Goal: Task Accomplishment & Management: Manage account settings

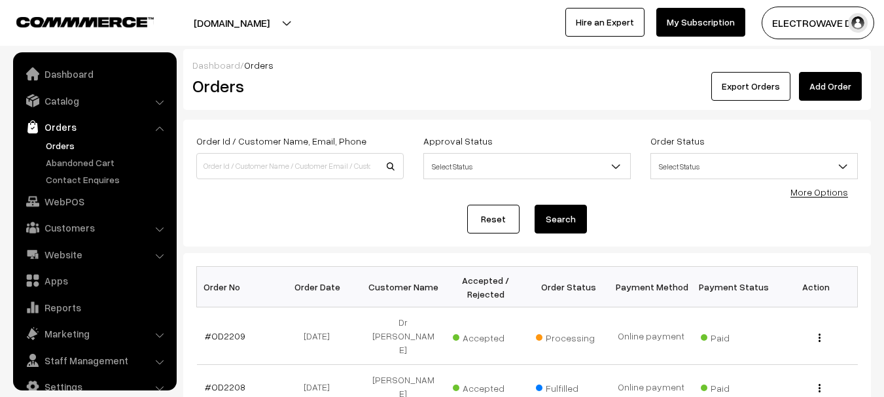
click at [60, 139] on link "Orders" at bounding box center [108, 146] width 130 height 14
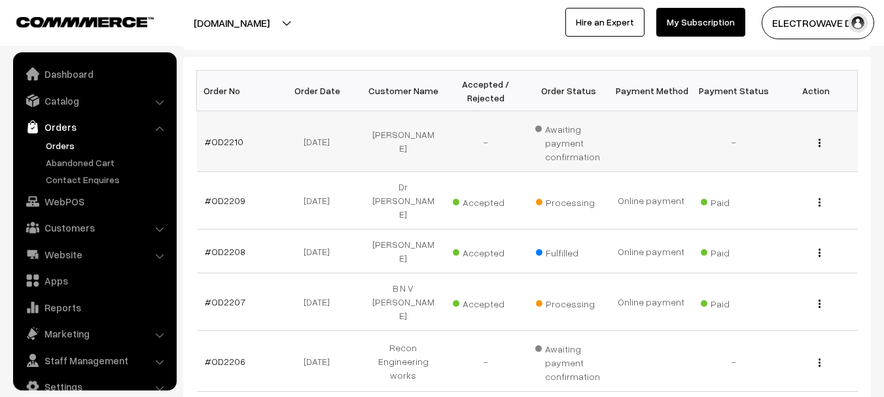
scroll to position [21, 0]
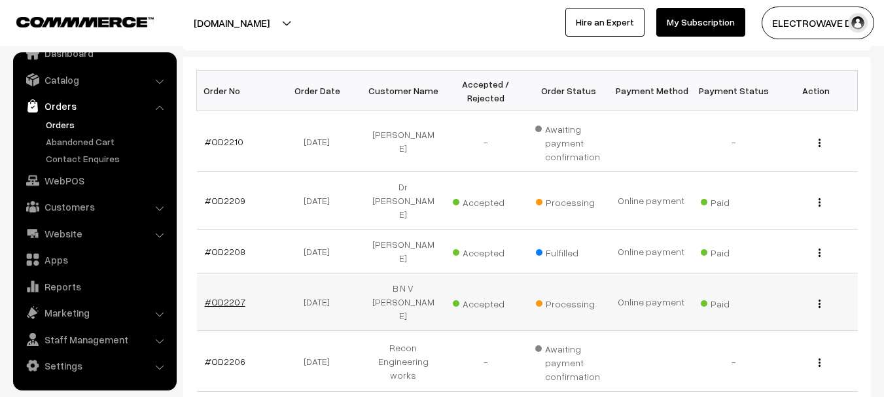
click at [230, 297] on link "#OD2207" at bounding box center [225, 302] width 41 height 11
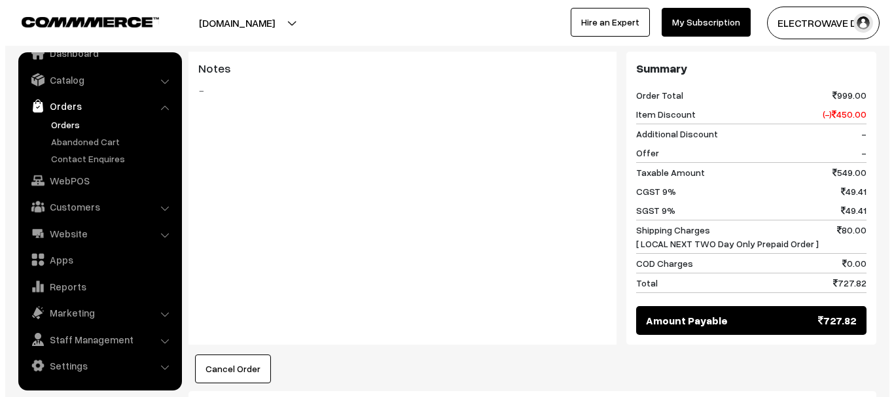
scroll to position [786, 0]
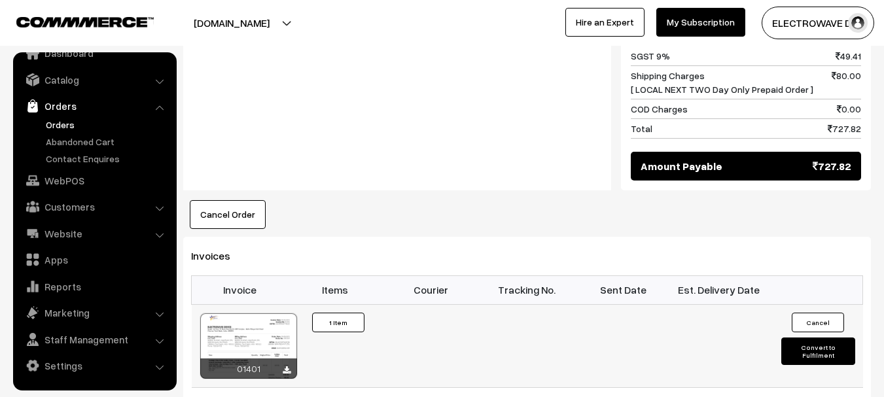
click at [808, 338] on button "Convert to Fulfilment" at bounding box center [819, 351] width 74 height 27
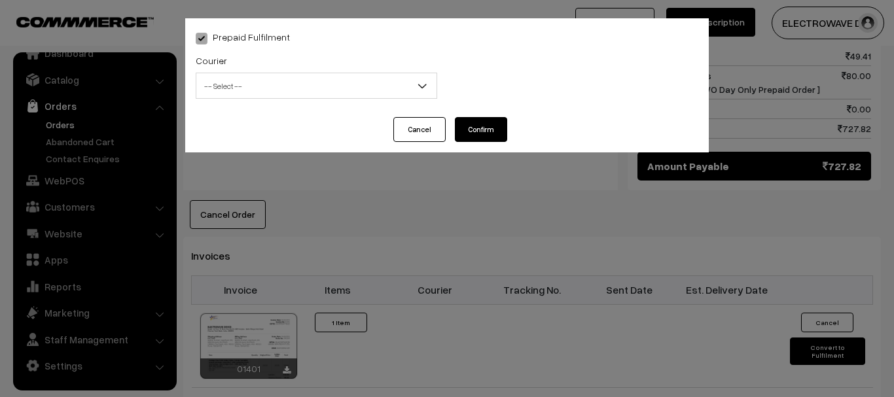
click at [266, 81] on span "-- Select --" at bounding box center [316, 86] width 240 height 23
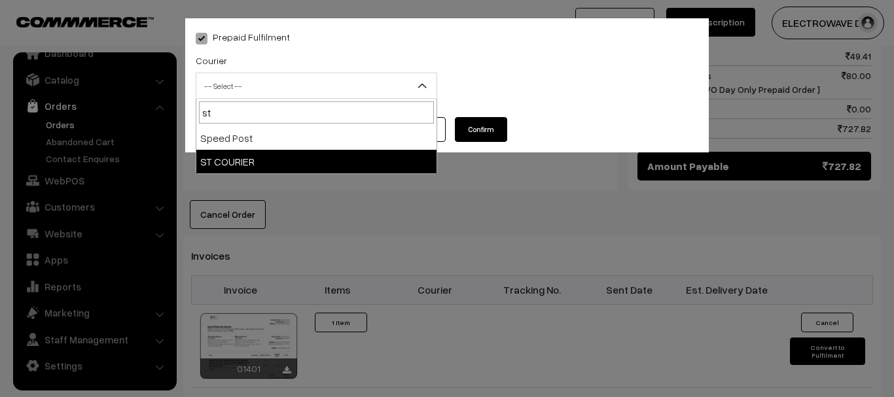
type input "st"
select select "11"
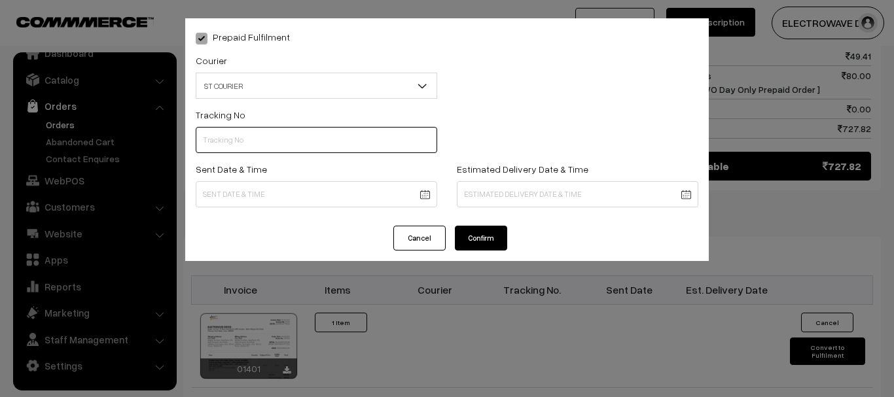
click at [253, 148] on input "text" at bounding box center [317, 140] width 242 height 26
type input "64147543633"
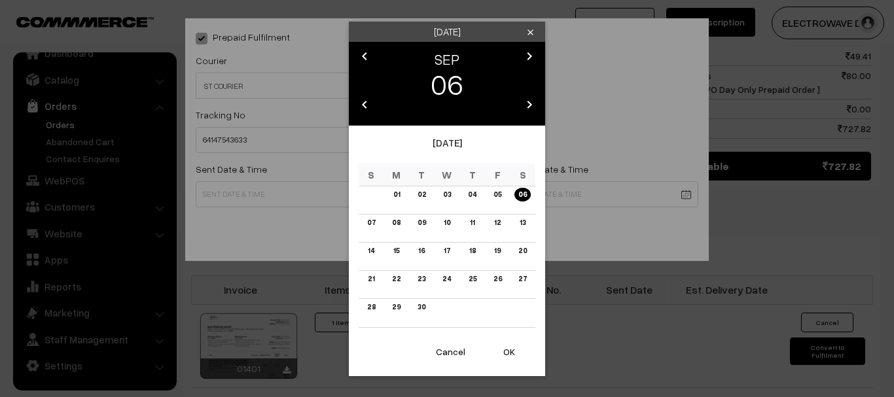
click at [522, 348] on button "OK" at bounding box center [509, 352] width 52 height 29
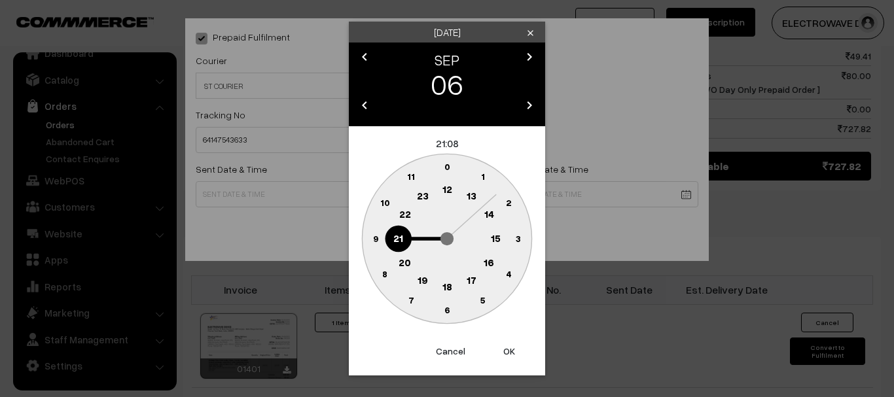
click at [522, 348] on button "OK" at bounding box center [509, 351] width 52 height 29
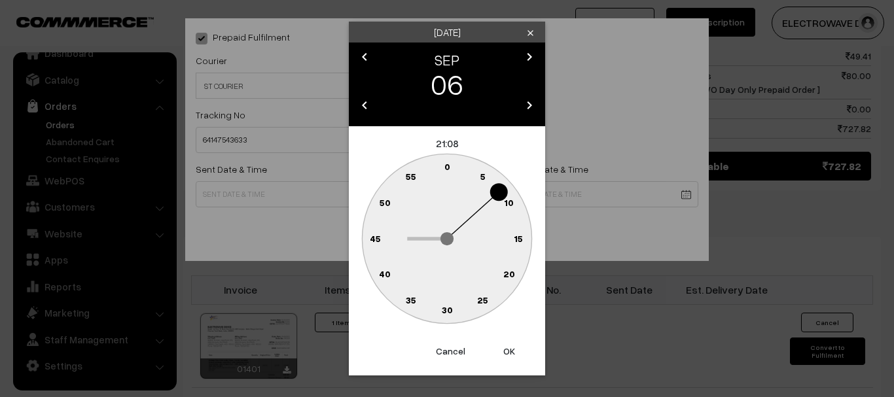
click at [522, 348] on button "OK" at bounding box center [509, 351] width 52 height 29
type input "06-09-2025 21:08"
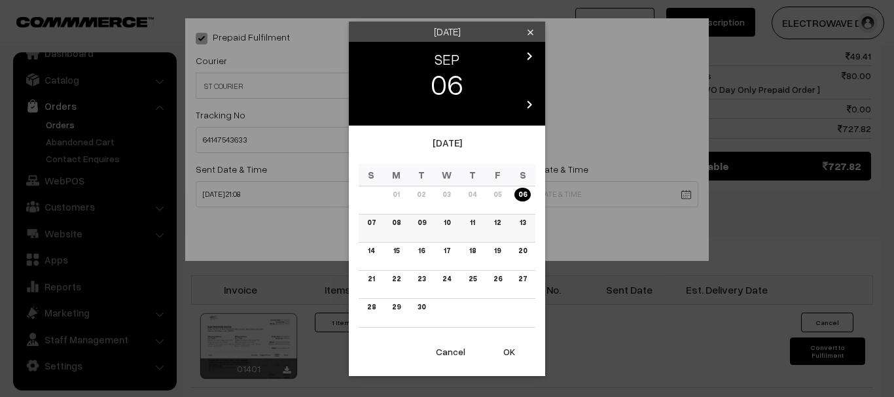
click at [422, 223] on link "09" at bounding box center [422, 223] width 16 height 14
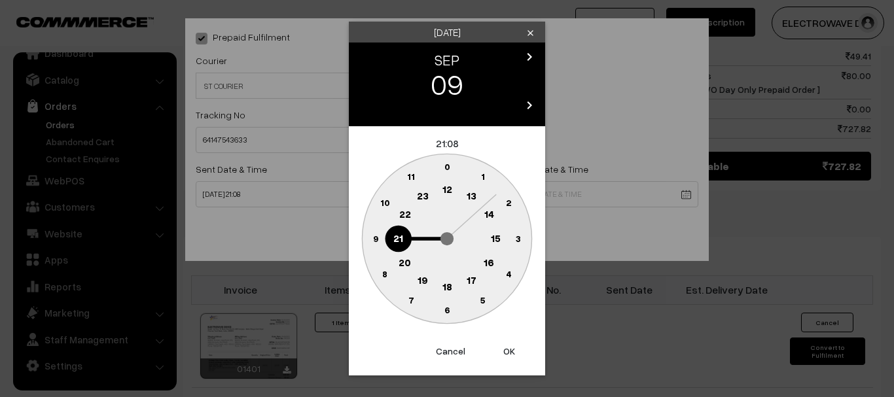
click at [509, 346] on button "OK" at bounding box center [509, 351] width 52 height 29
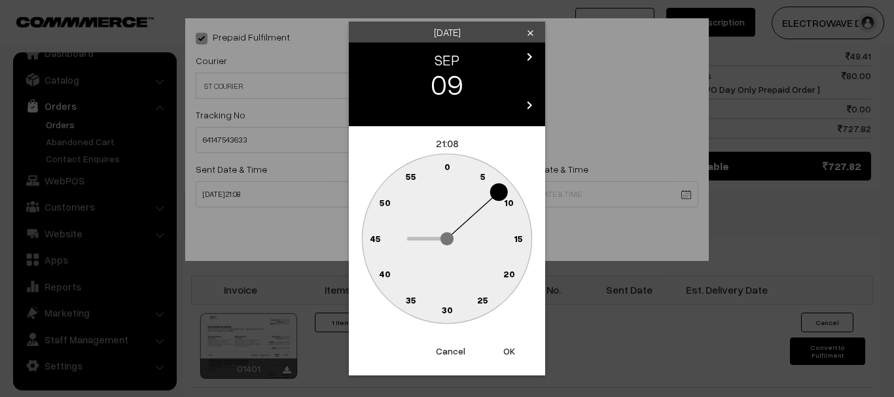
click at [509, 346] on button "OK" at bounding box center [509, 351] width 52 height 29
type input "09-09-2025 21:08"
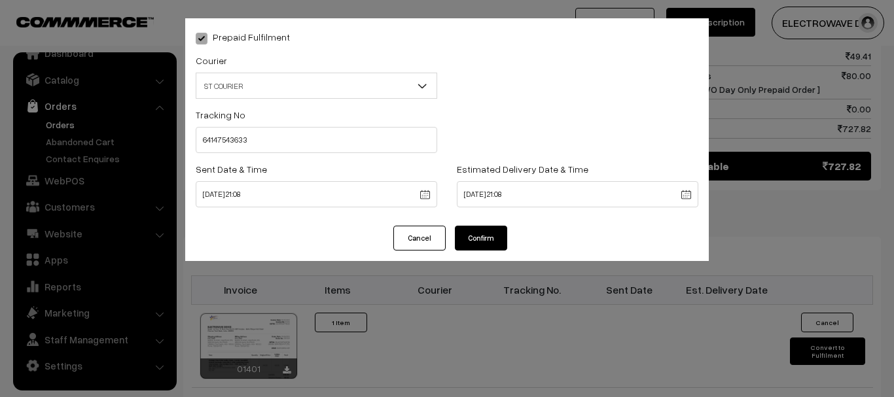
click at [496, 240] on button "Confirm" at bounding box center [481, 238] width 52 height 25
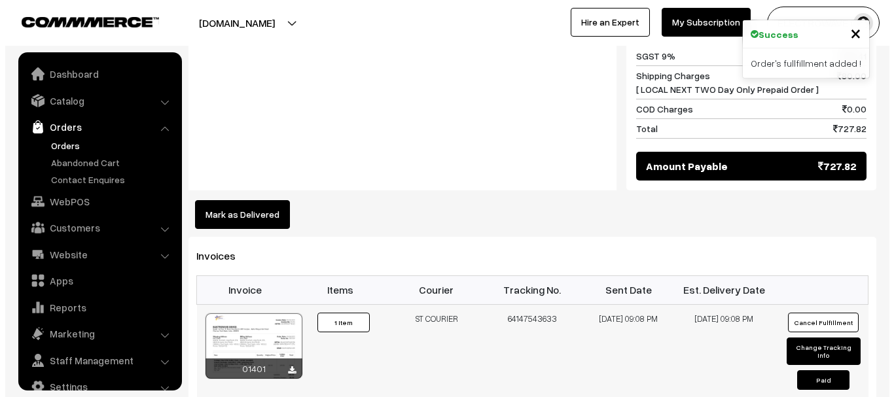
scroll to position [21, 0]
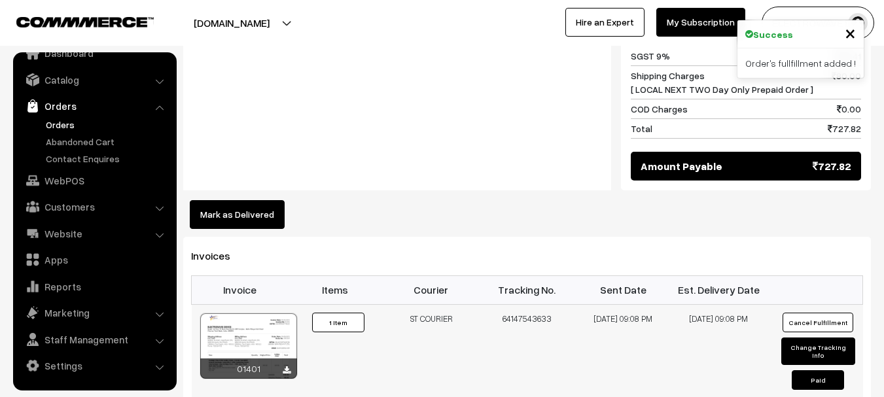
click at [795, 338] on button "Change Tracking Info" at bounding box center [819, 351] width 74 height 27
select select "11"
type input "64147543633"
type input "06-09-2025 21:08"
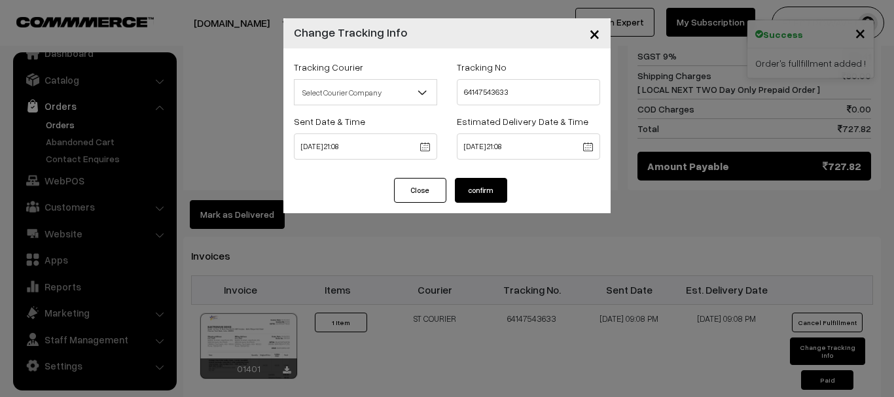
drag, startPoint x: 452, startPoint y: 149, endPoint x: 475, endPoint y: 149, distance: 22.9
click at [453, 149] on div "Estimated Delivery Date & Time 09-09-2025 21:08" at bounding box center [528, 140] width 163 height 54
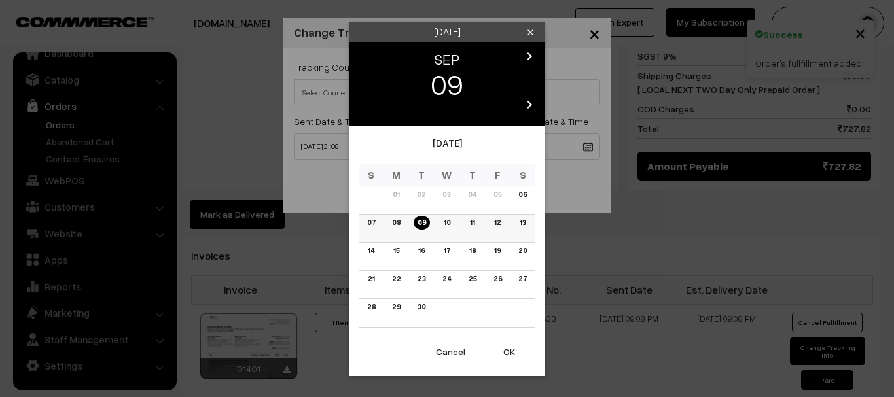
click at [401, 225] on link "08" at bounding box center [396, 223] width 16 height 14
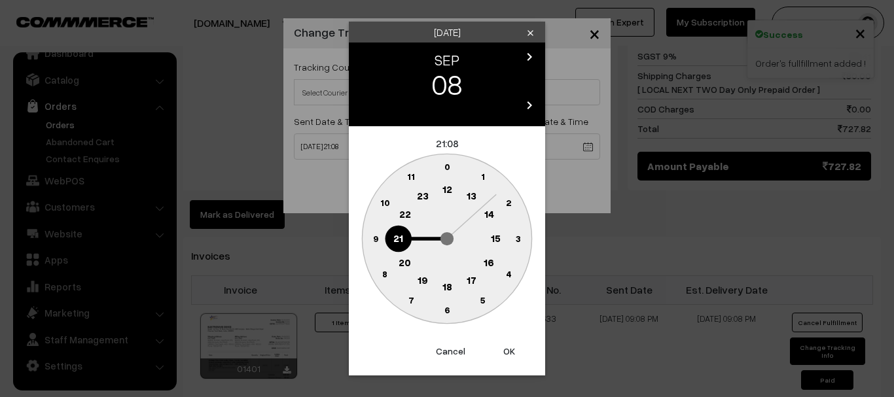
click at [509, 346] on button "OK" at bounding box center [509, 351] width 52 height 29
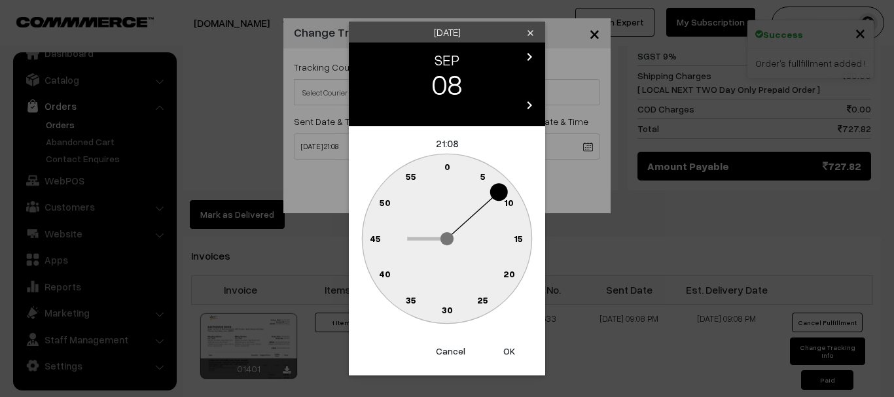
click at [509, 346] on button "OK" at bounding box center [509, 351] width 52 height 29
type input "08-09-2025 21:08"
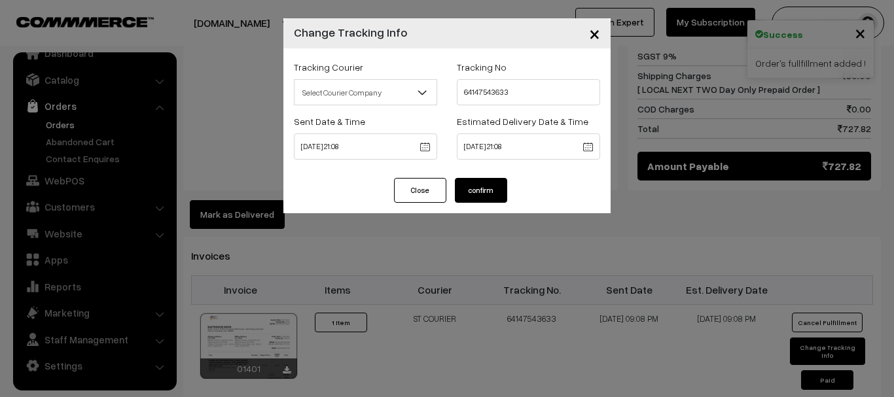
click at [495, 194] on button "confirm" at bounding box center [481, 190] width 52 height 25
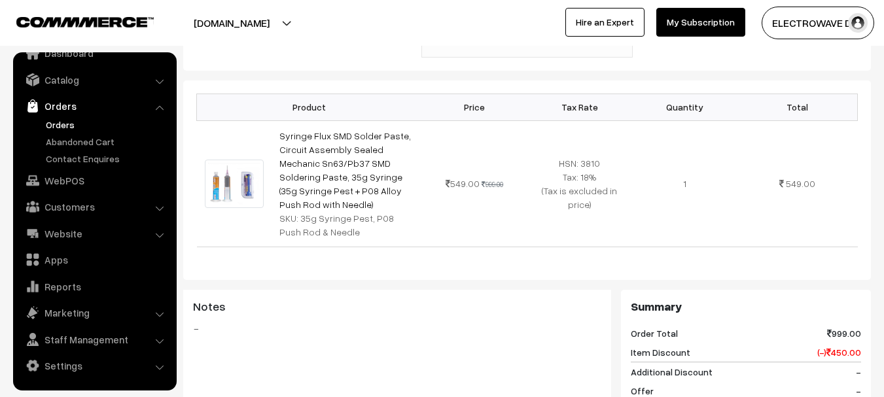
scroll to position [720, 0]
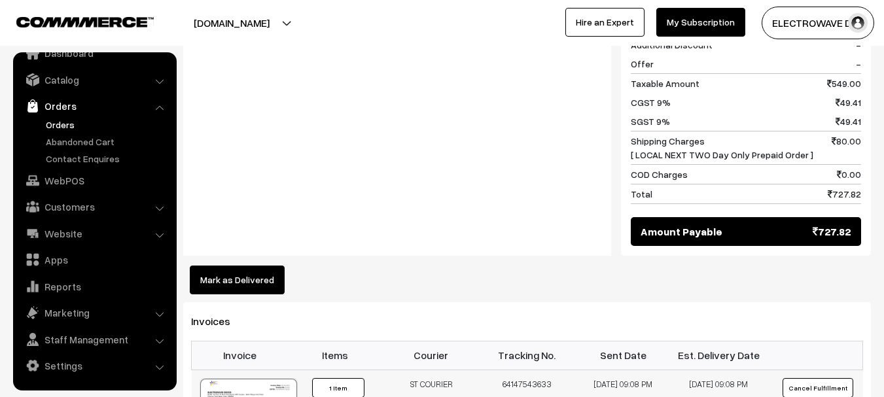
drag, startPoint x: 520, startPoint y: 340, endPoint x: 582, endPoint y: 342, distance: 61.6
drag, startPoint x: 528, startPoint y: 342, endPoint x: 579, endPoint y: 342, distance: 50.4
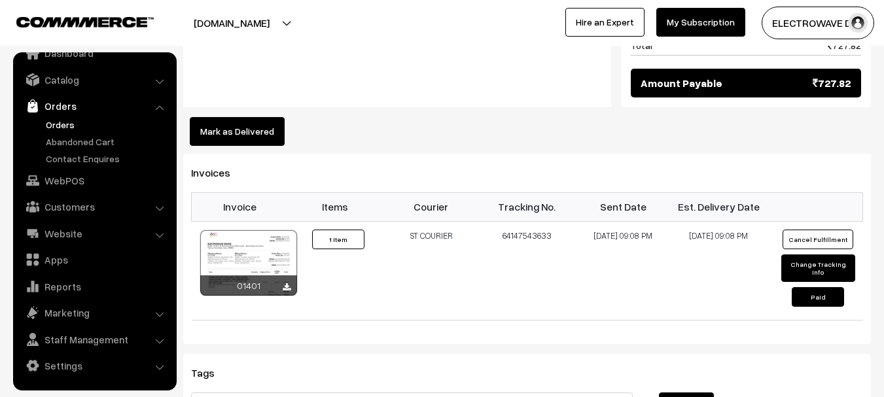
scroll to position [917, 0]
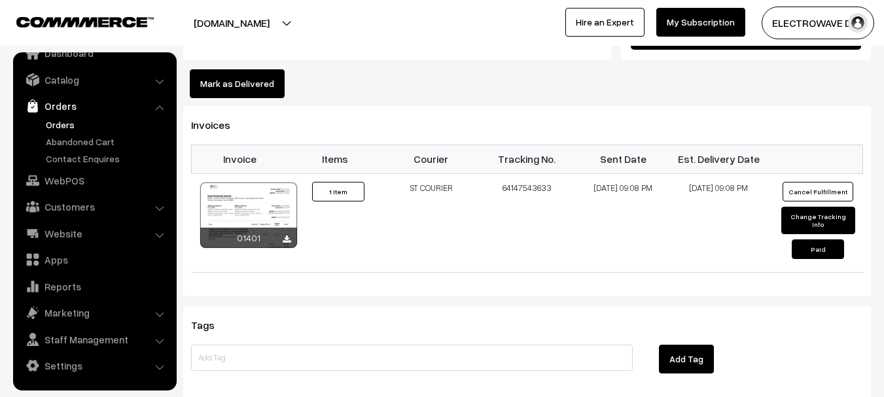
click at [51, 123] on link "Orders" at bounding box center [108, 125] width 130 height 14
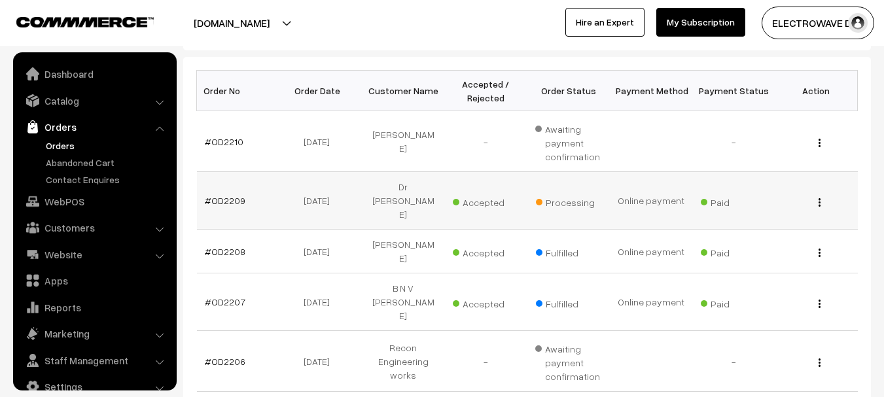
scroll to position [21, 0]
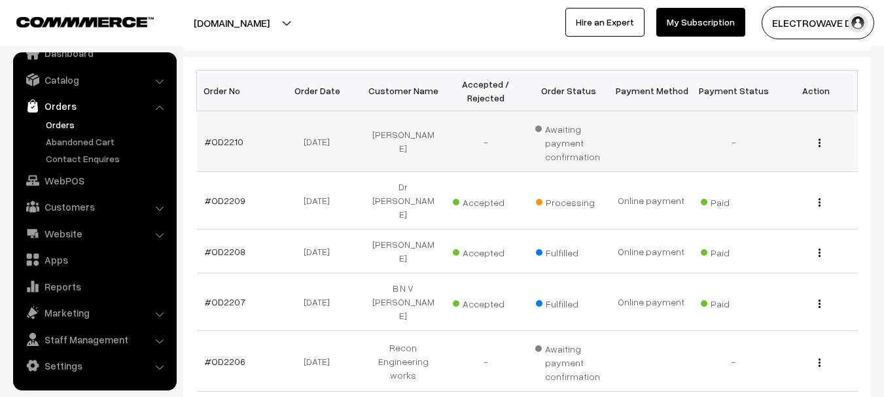
click at [458, 152] on td "-" at bounding box center [486, 141] width 82 height 61
click at [496, 154] on td "-" at bounding box center [486, 141] width 82 height 61
click at [70, 124] on link "Orders" at bounding box center [108, 125] width 130 height 14
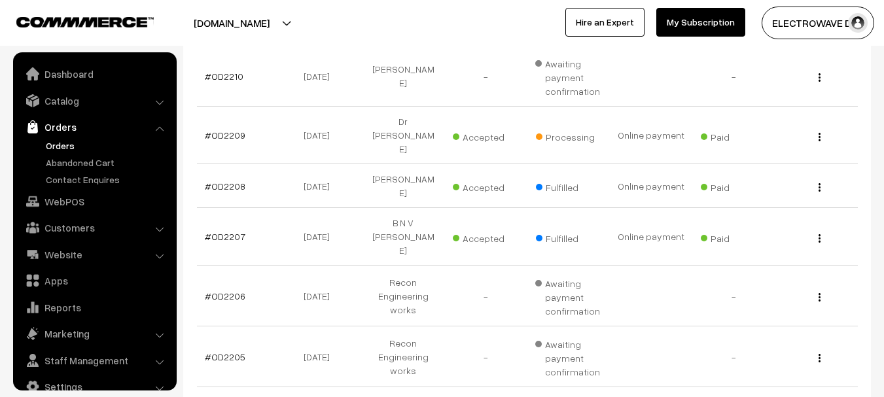
scroll to position [21, 0]
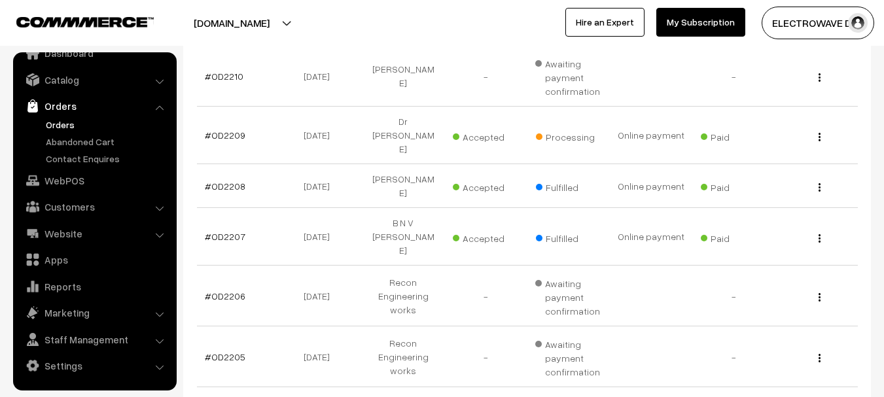
click at [67, 119] on link "Orders" at bounding box center [108, 125] width 130 height 14
